Goal: Task Accomplishment & Management: Manage account settings

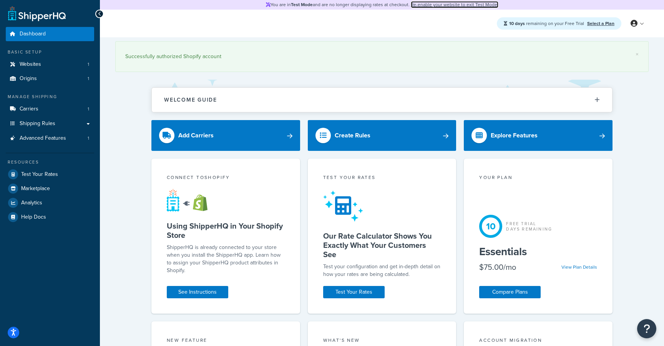
click at [457, 7] on link "Re-enable your website to exit Test Mode." at bounding box center [455, 4] width 88 height 7
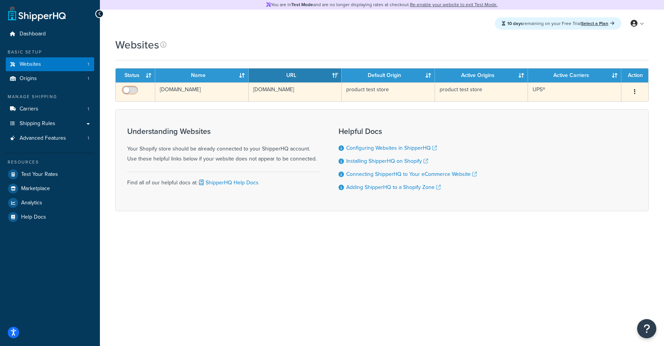
click at [132, 88] on input "checkbox" at bounding box center [130, 92] width 21 height 10
checkbox input "true"
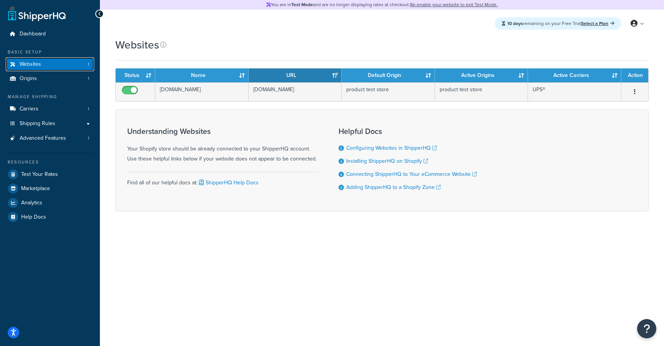
click at [48, 66] on link "Websites 1" at bounding box center [50, 64] width 88 height 14
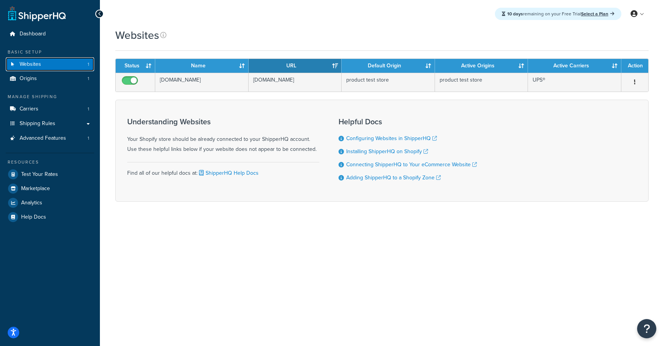
click at [56, 66] on link "Websites 1" at bounding box center [50, 64] width 88 height 14
click at [42, 84] on link "Origins 1" at bounding box center [50, 78] width 88 height 14
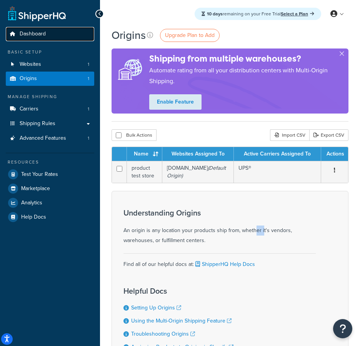
click at [29, 35] on span "Dashboard" at bounding box center [33, 34] width 26 height 7
